Goal: Understand process/instructions: Learn about a topic

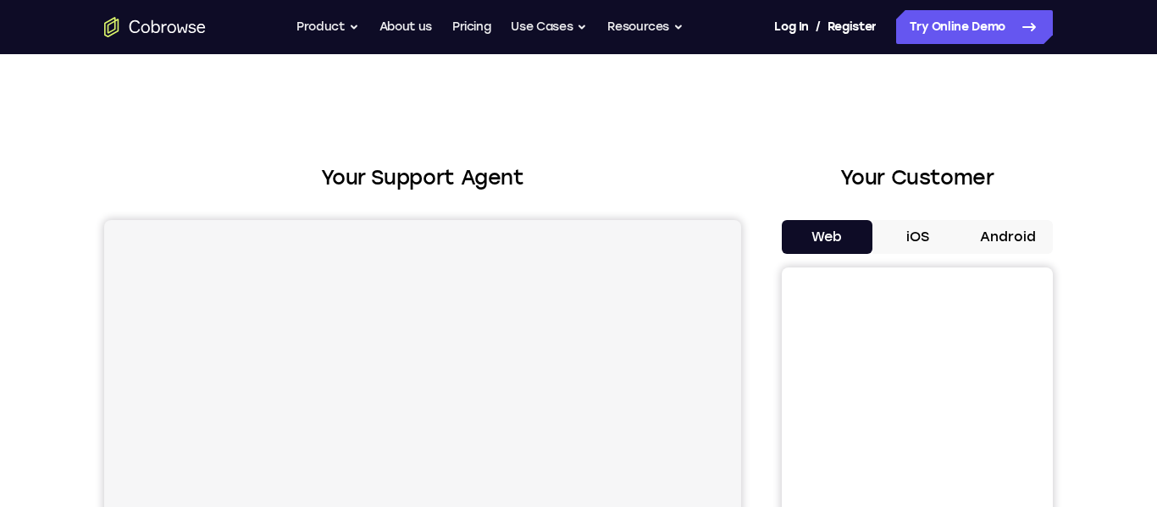
click at [835, 236] on button "Android" at bounding box center [1007, 237] width 91 height 34
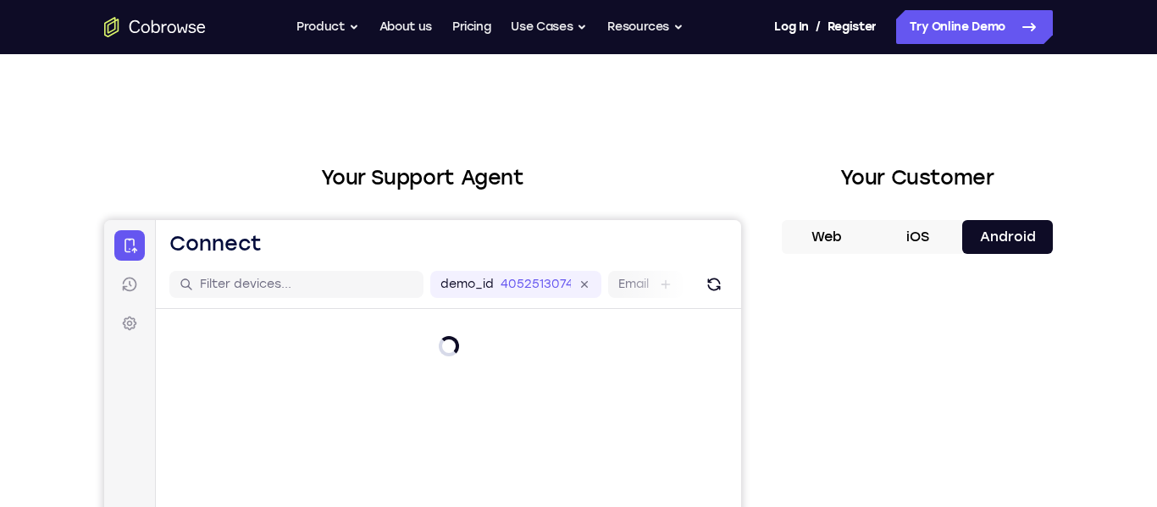
click at [835, 239] on button "iOS" at bounding box center [917, 237] width 91 height 34
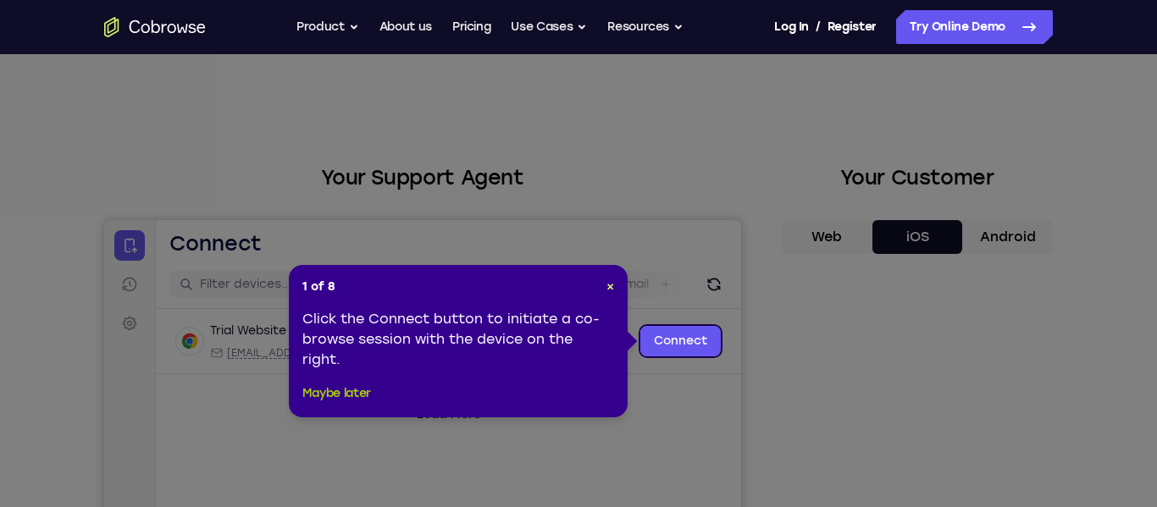
click at [316, 401] on button "Maybe later" at bounding box center [336, 394] width 69 height 20
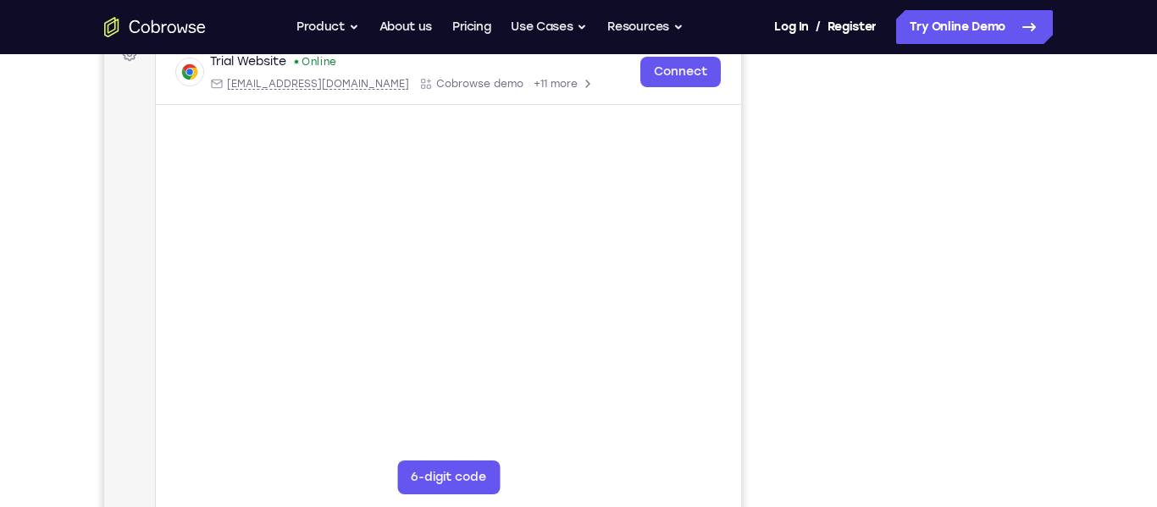
scroll to position [270, 0]
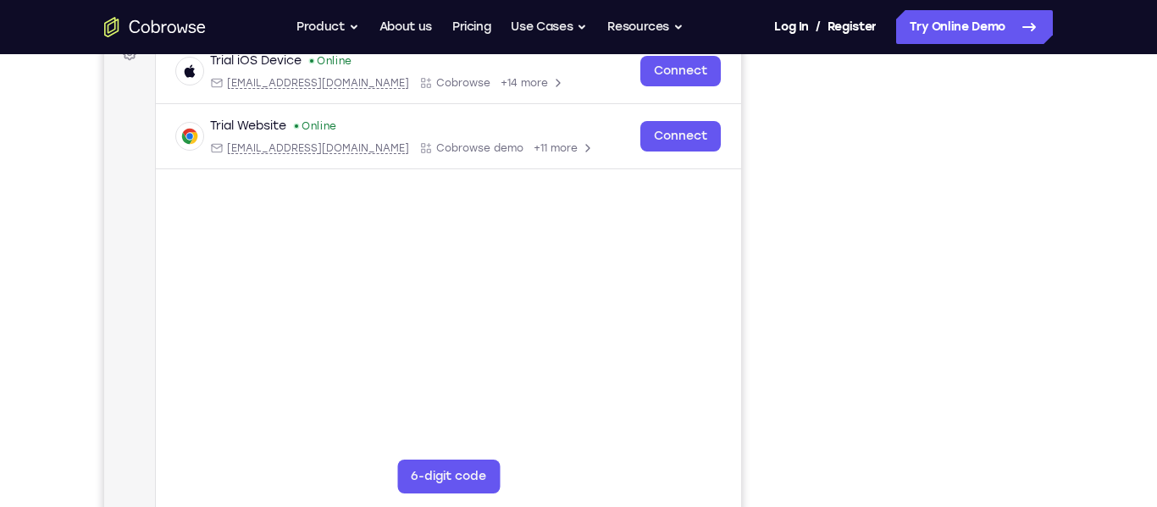
click at [835, 271] on div at bounding box center [917, 257] width 271 height 521
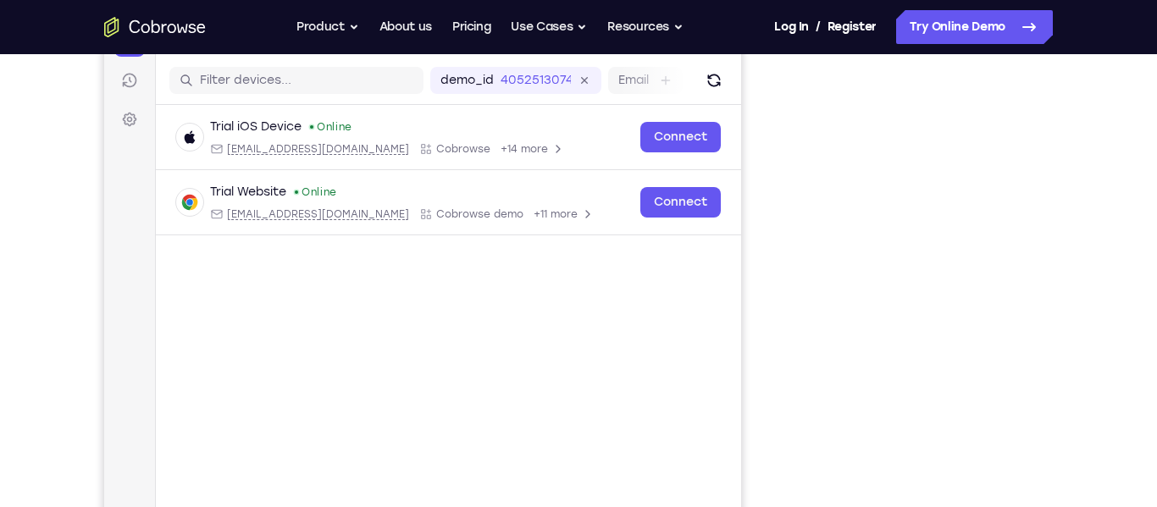
scroll to position [202, 0]
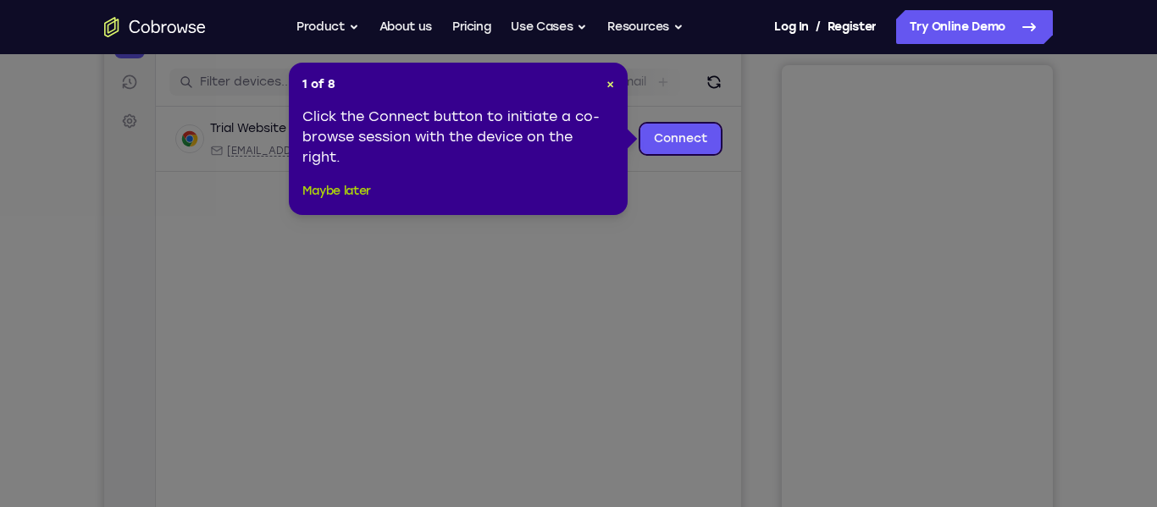
click at [364, 197] on button "Maybe later" at bounding box center [336, 191] width 69 height 20
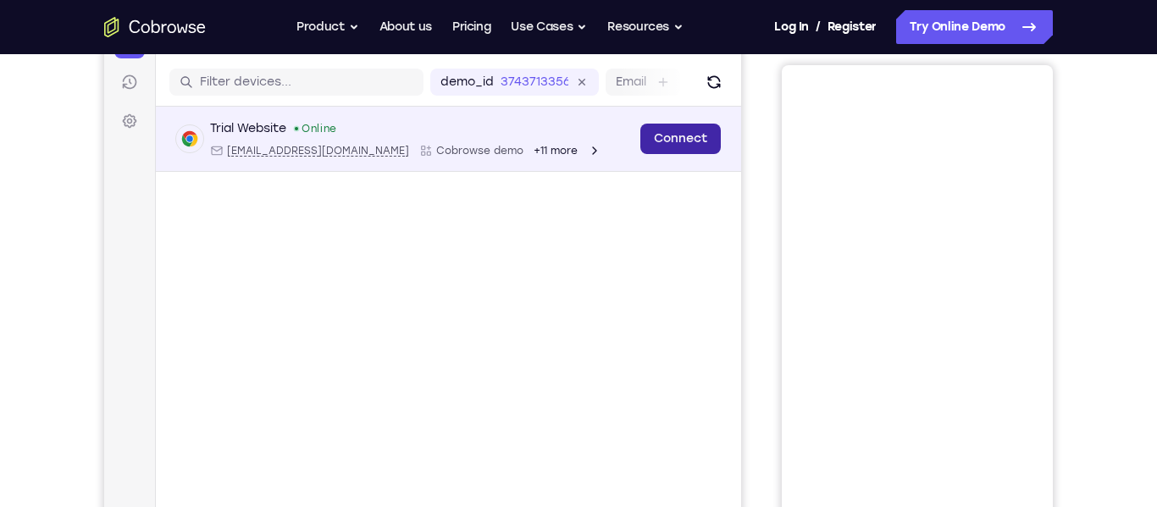
click at [707, 144] on link "Connect" at bounding box center [680, 139] width 80 height 30
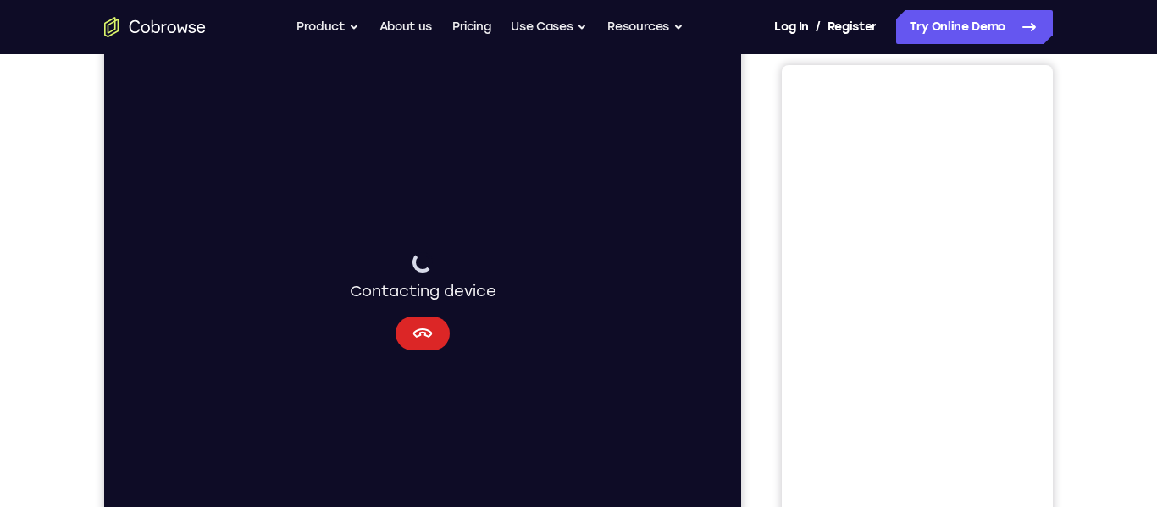
click at [432, 344] on button "Cancel" at bounding box center [422, 334] width 54 height 34
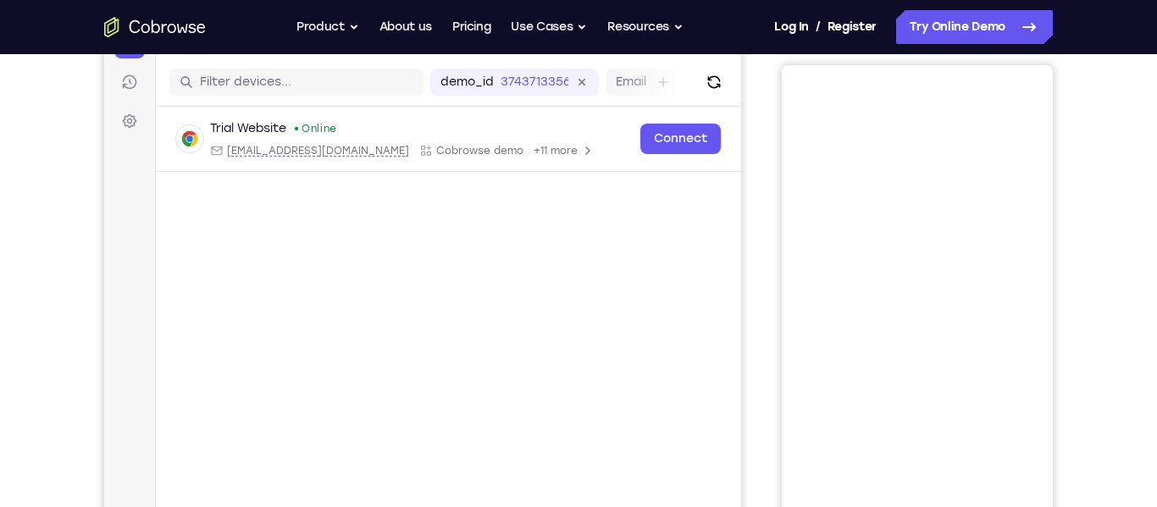
click at [1077, 296] on div "Your Support Agent Your Customer Web iOS Android Next Steps We’d be happy to gi…" at bounding box center [578, 410] width 1084 height 1117
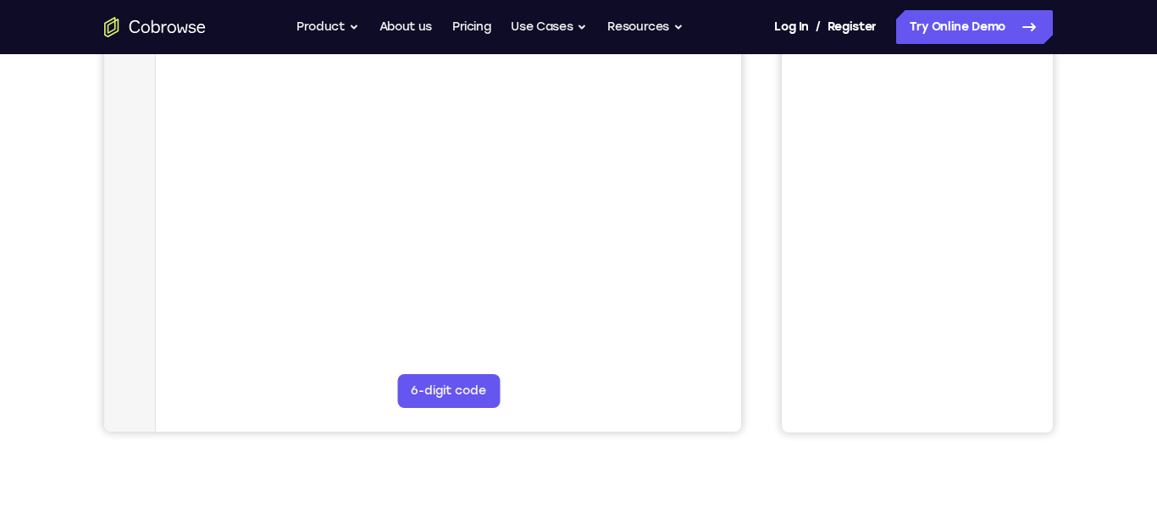
scroll to position [372, 0]
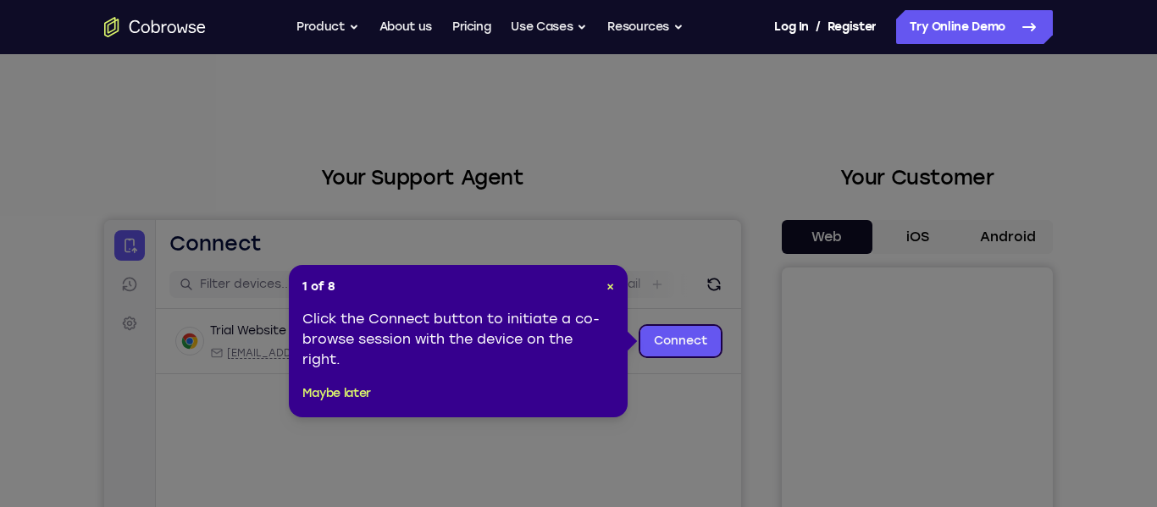
click at [835, 235] on icon at bounding box center [578, 253] width 1157 height 507
click at [352, 406] on div "1 of 8 × Click the Connect button to initiate a co-browse session with the devi…" at bounding box center [458, 341] width 339 height 152
click at [323, 394] on button "Maybe later" at bounding box center [336, 394] width 69 height 20
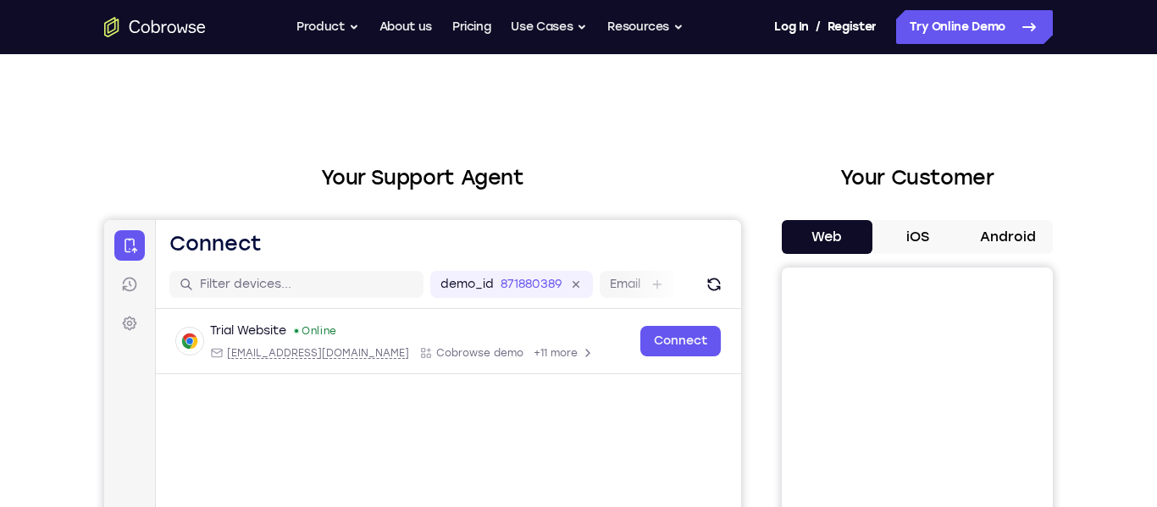
click at [835, 261] on div "Web iOS Android" at bounding box center [917, 504] width 271 height 568
click at [835, 240] on button "Android" at bounding box center [1007, 237] width 91 height 34
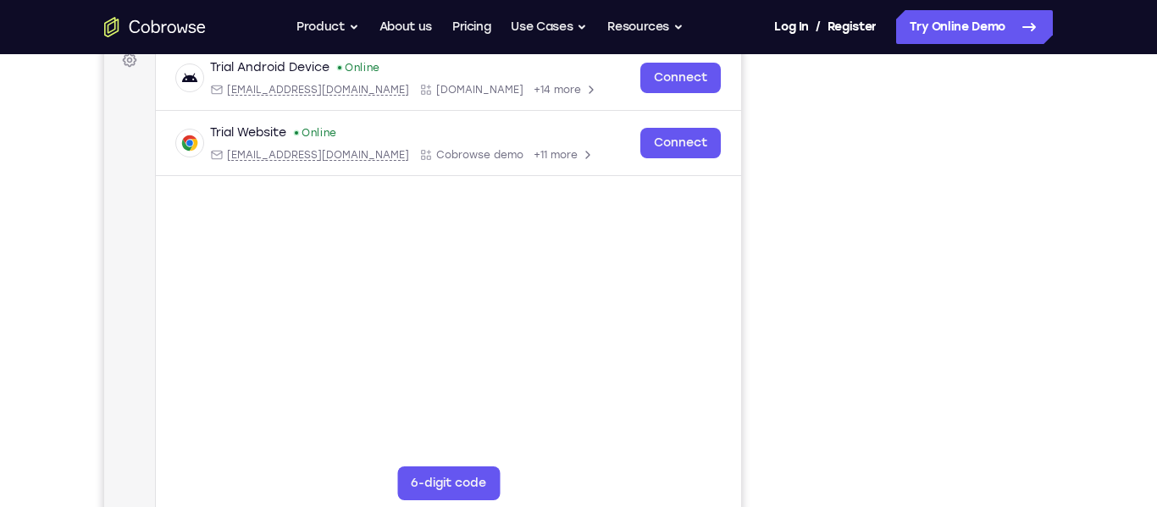
scroll to position [271, 0]
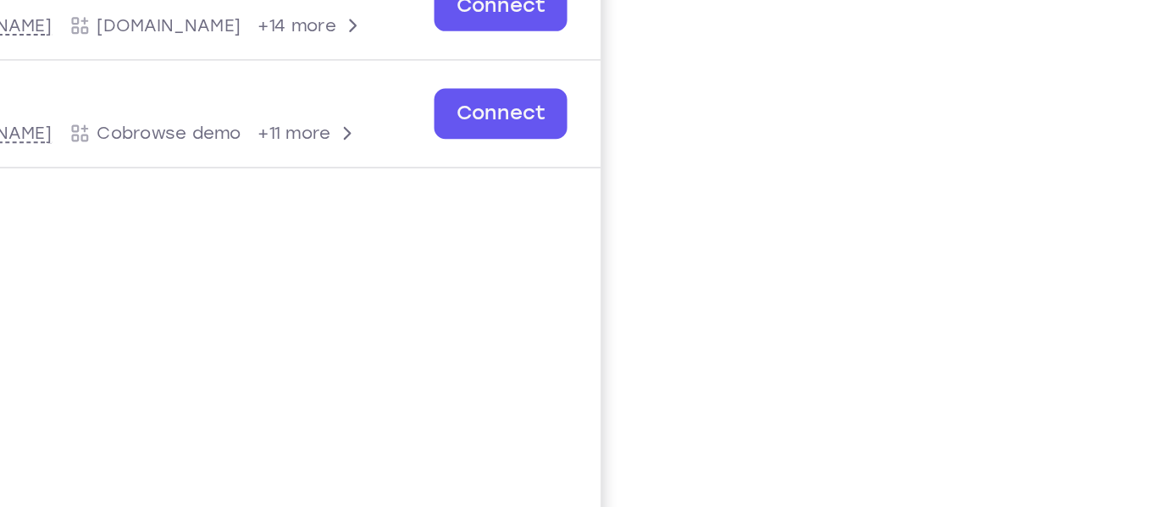
click at [835, 238] on div at bounding box center [917, 257] width 271 height 521
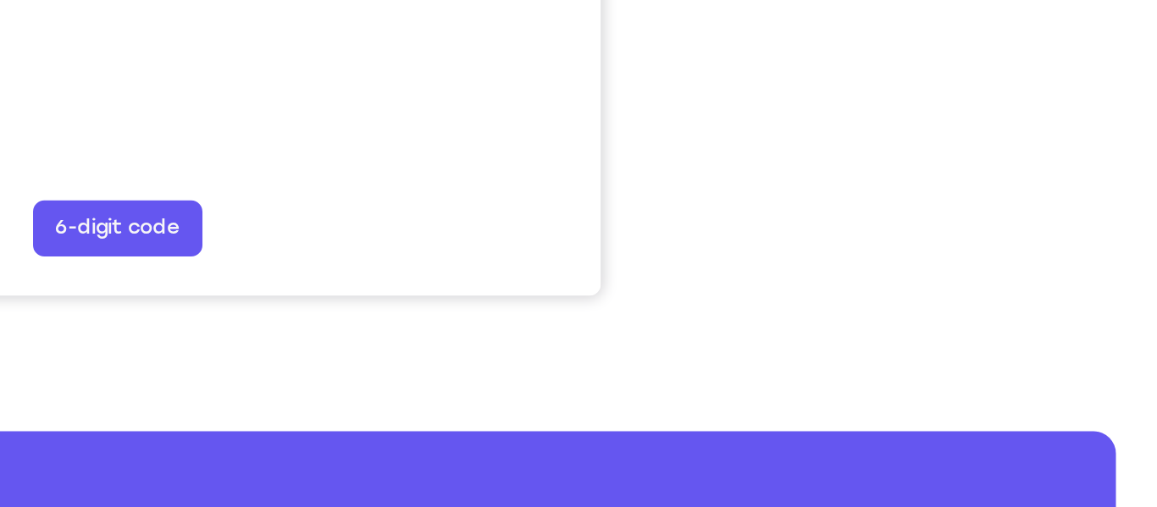
scroll to position [407, 0]
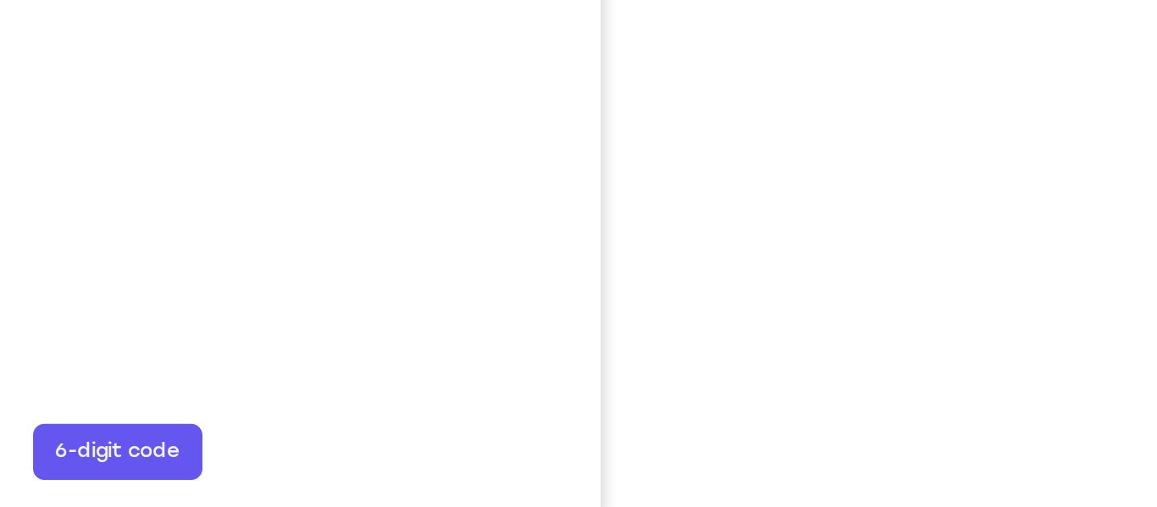
click at [835, 151] on div at bounding box center [917, 120] width 271 height 521
click at [767, 223] on div "Your Support Agent Your Customer Web iOS Android" at bounding box center [578, 68] width 948 height 626
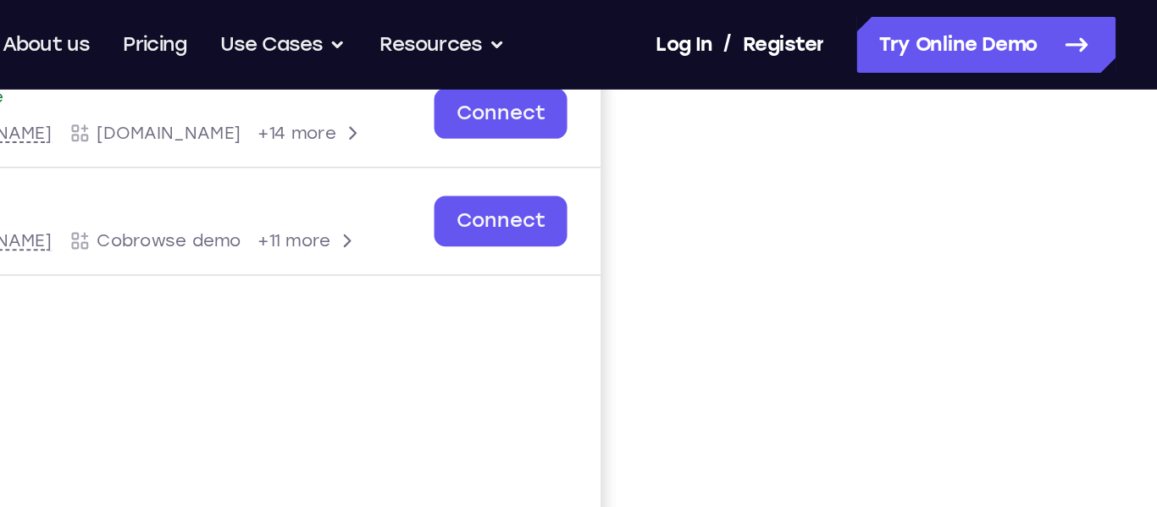
scroll to position [270, 0]
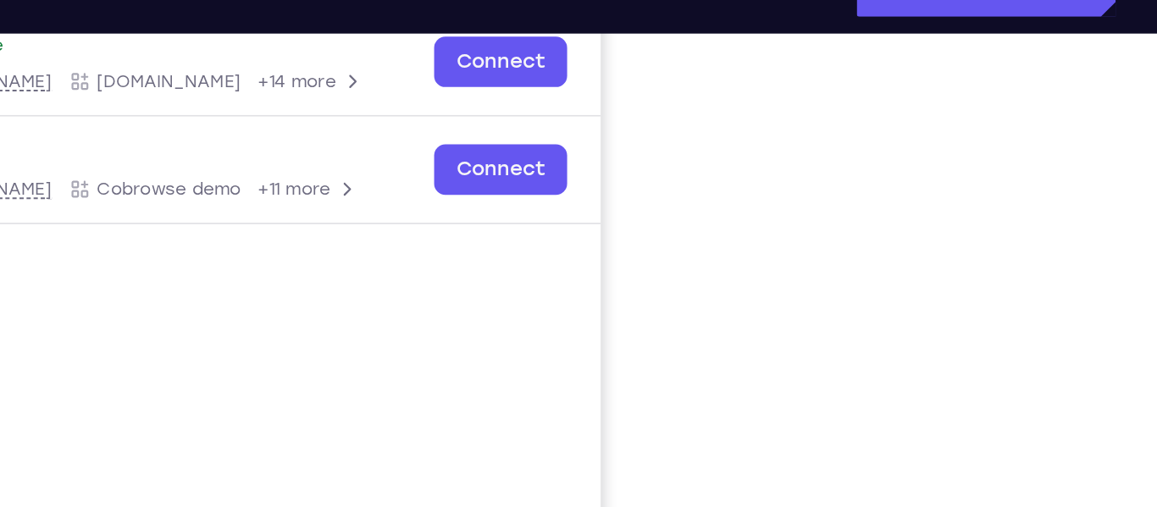
click at [835, 213] on div at bounding box center [917, 257] width 271 height 521
